Goal: Information Seeking & Learning: Understand process/instructions

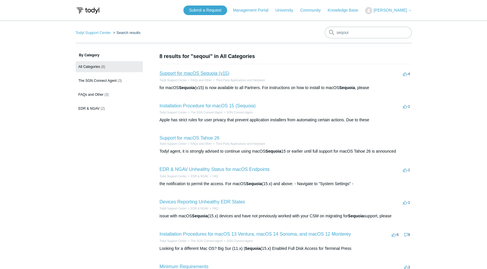
click at [217, 72] on link "Support for macOS Sequoia (v15)" at bounding box center [195, 73] width 70 height 5
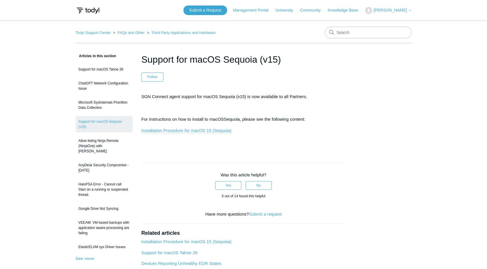
click at [192, 133] on link "Installation Procedure for macOS 15 (Sequoia)" at bounding box center [186, 130] width 90 height 5
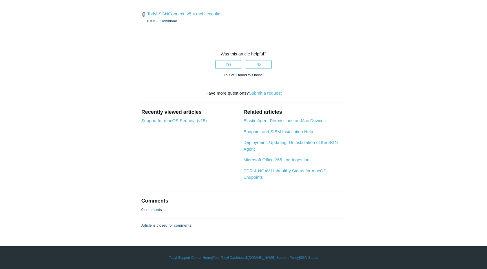
scroll to position [1023, 0]
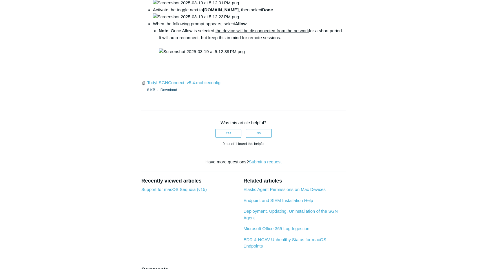
scroll to position [841, 0]
